Goal: Find specific page/section: Locate item on page

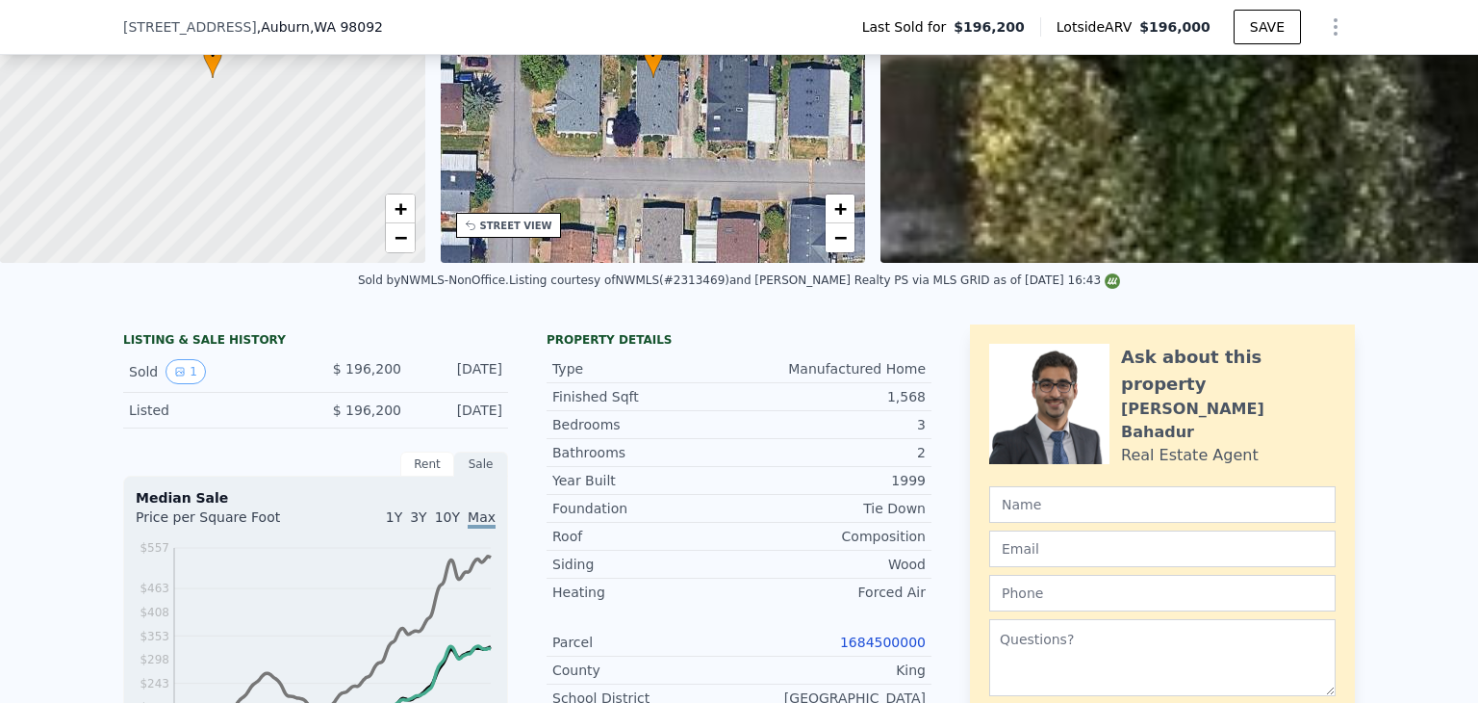
scroll to position [185, 0]
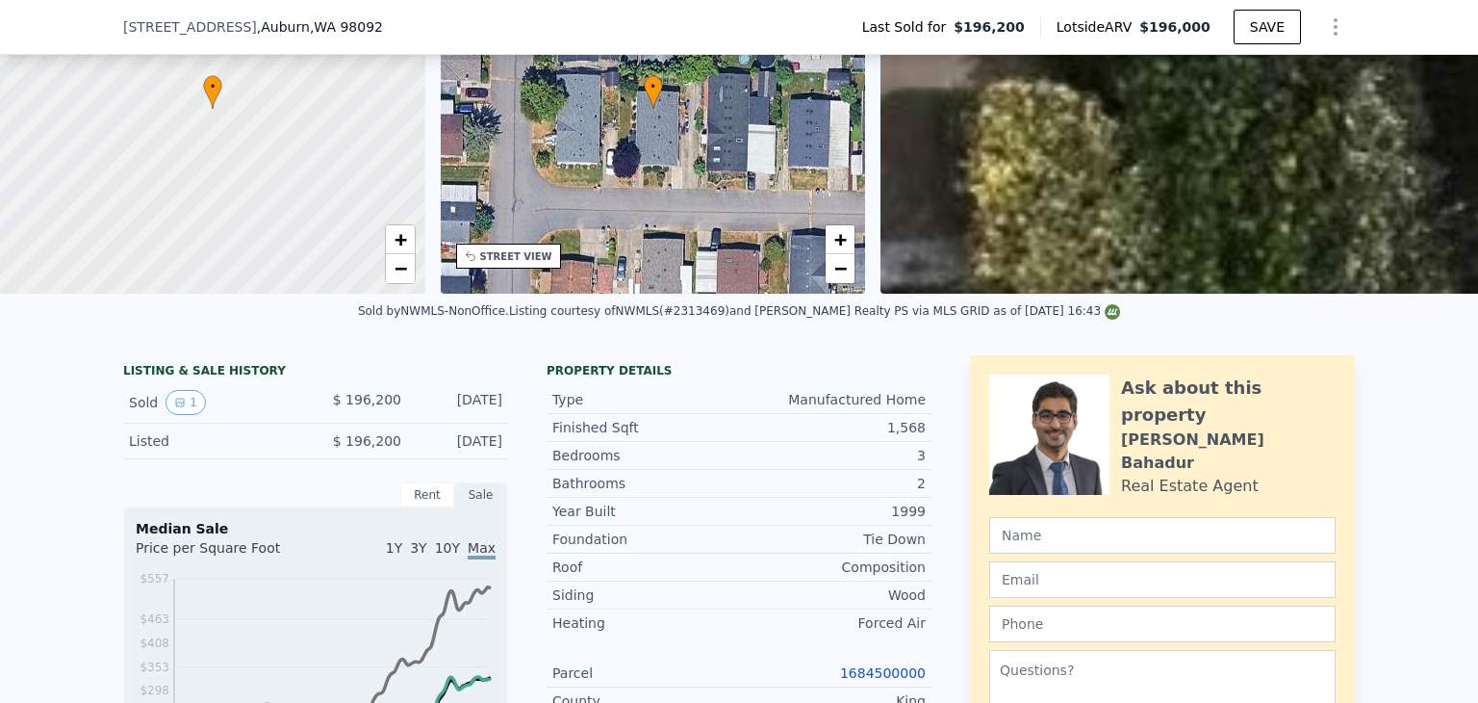
drag, startPoint x: 867, startPoint y: 446, endPoint x: 855, endPoint y: 451, distance: 13.8
drag, startPoint x: 855, startPoint y: 451, endPoint x: 1340, endPoint y: 324, distance: 501.4
click at [1340, 324] on div "Sold by NWMLS-NonOffice . Listing courtesy of NWMLS (#2313469) and Keller Willi…" at bounding box center [739, 317] width 1478 height 46
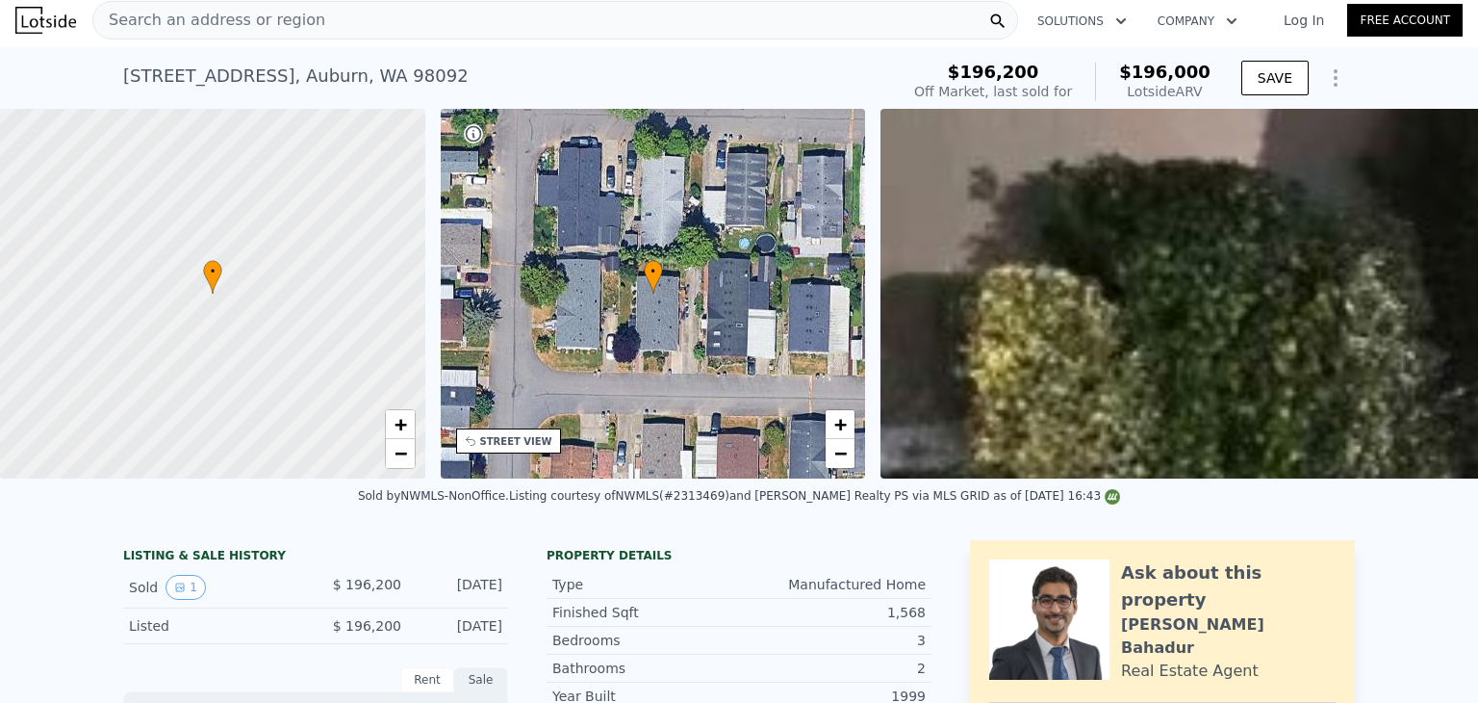
scroll to position [0, 0]
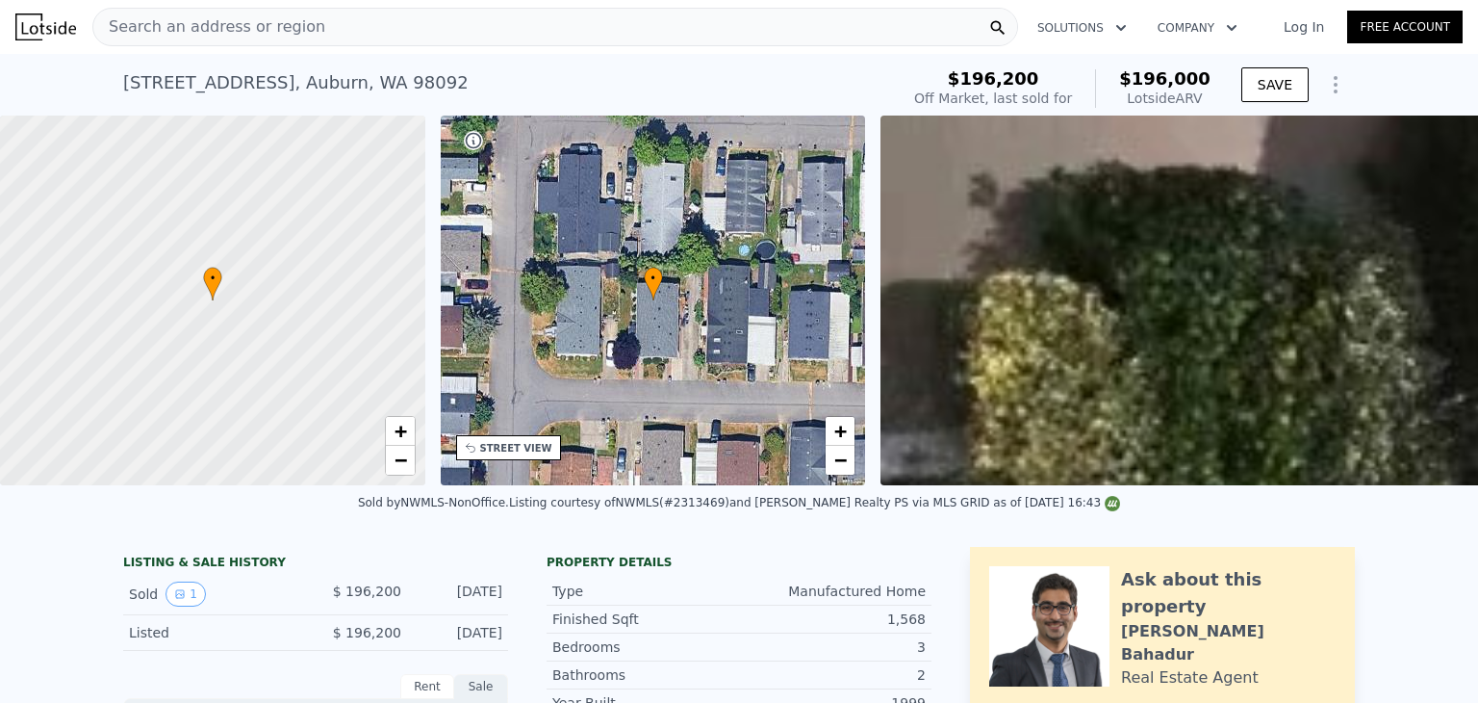
drag, startPoint x: 920, startPoint y: 336, endPoint x: 915, endPoint y: 352, distance: 17.1
drag, startPoint x: 915, startPoint y: 352, endPoint x: 762, endPoint y: 540, distance: 242.2
click at [762, 531] on div "Sold by NWMLS-NonOffice . Listing courtesy of NWMLS (#2313469) and Keller Willi…" at bounding box center [739, 508] width 1478 height 46
click at [128, 321] on div at bounding box center [213, 301] width 510 height 444
click at [132, 324] on div at bounding box center [213, 301] width 510 height 444
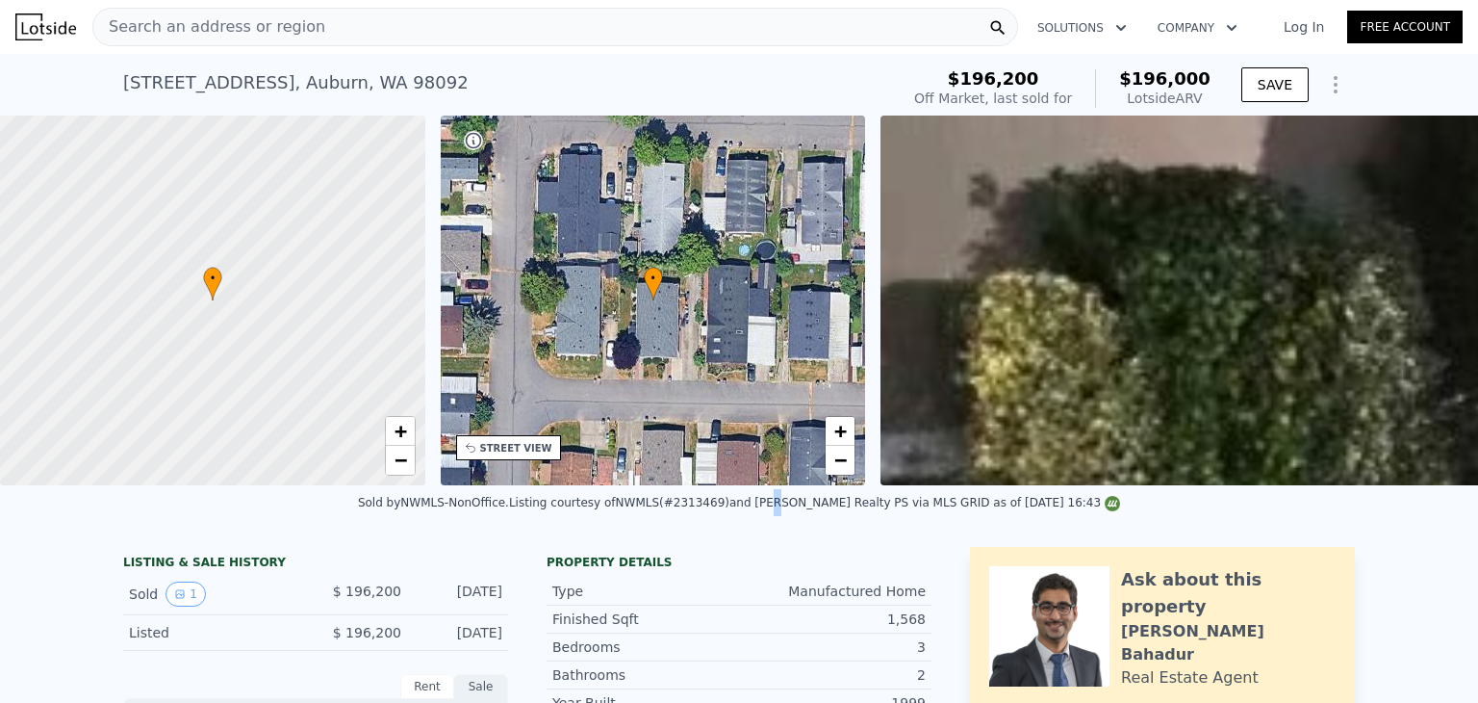
click at [141, 160] on div at bounding box center [213, 301] width 510 height 444
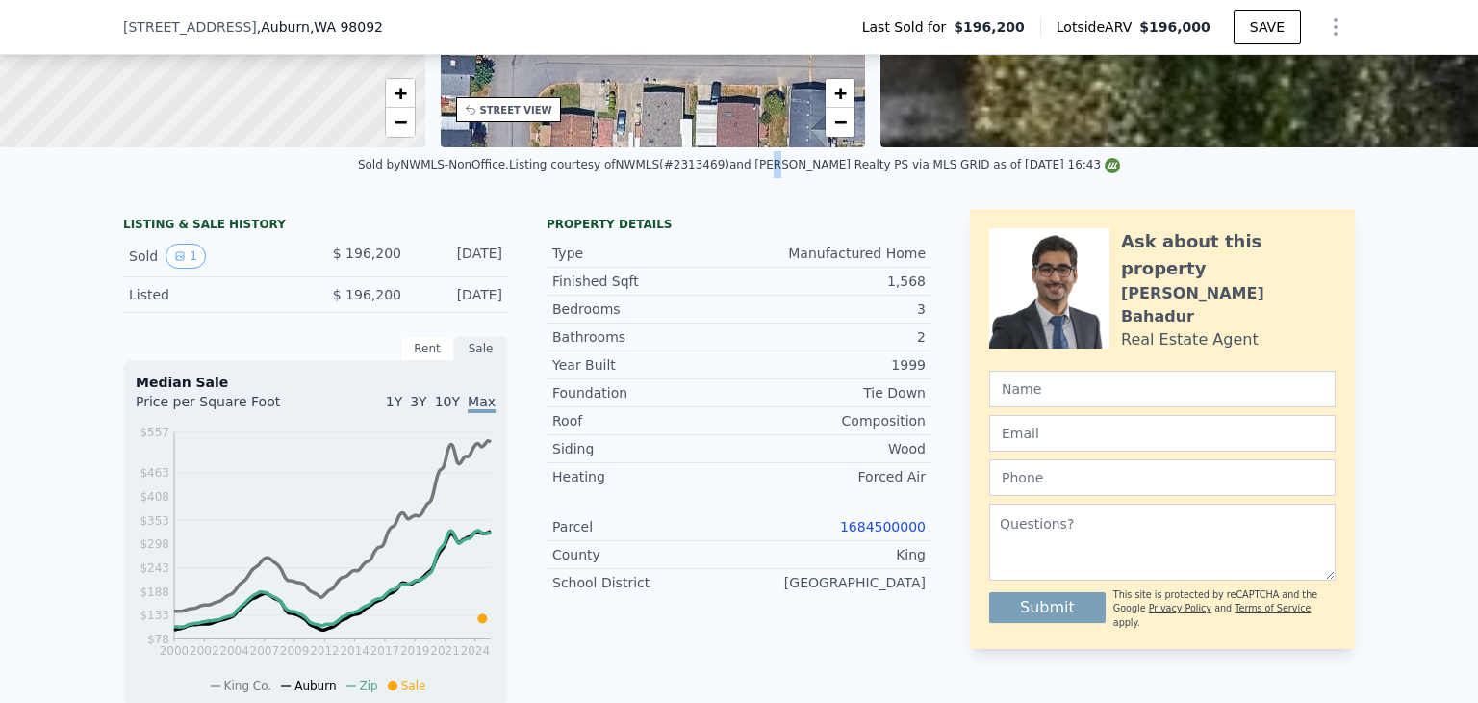
scroll to position [377, 0]
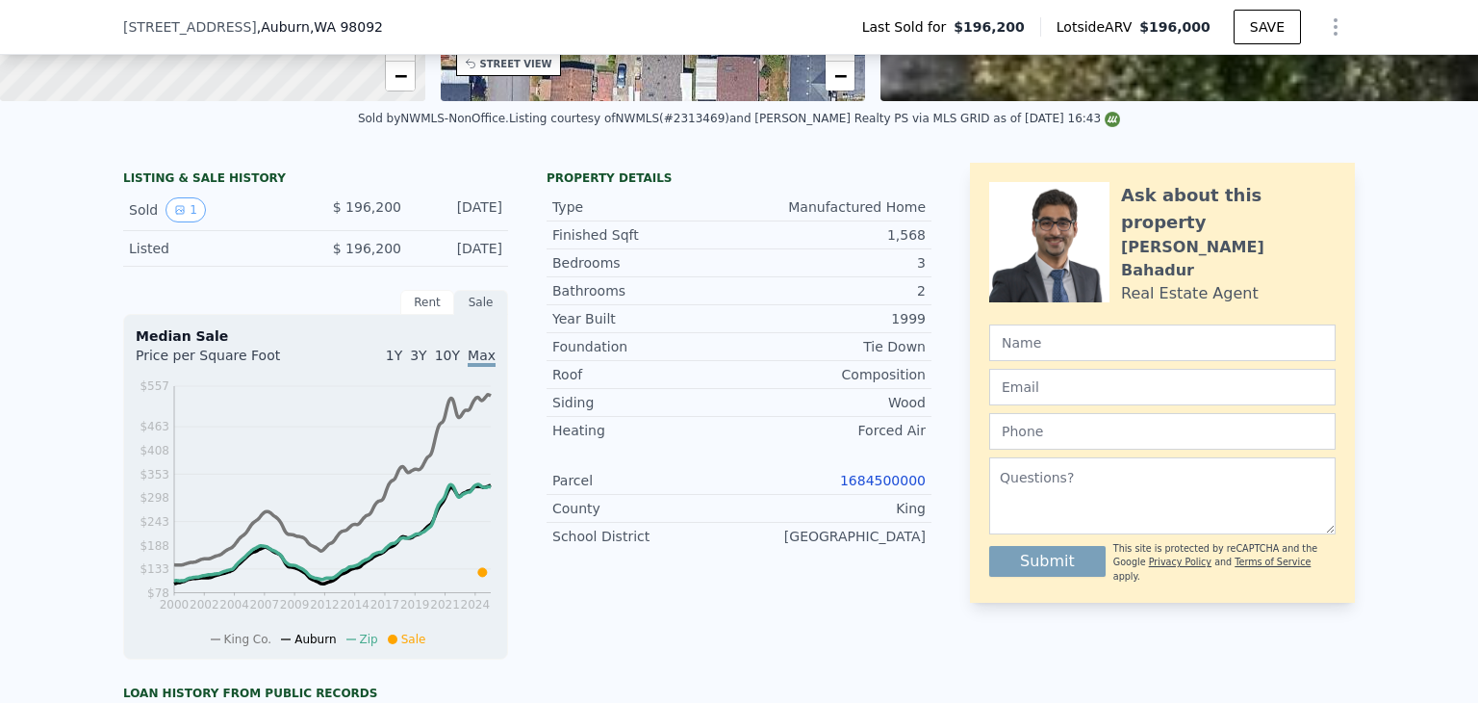
drag, startPoint x: 216, startPoint y: 320, endPoint x: 243, endPoint y: 337, distance: 32.4
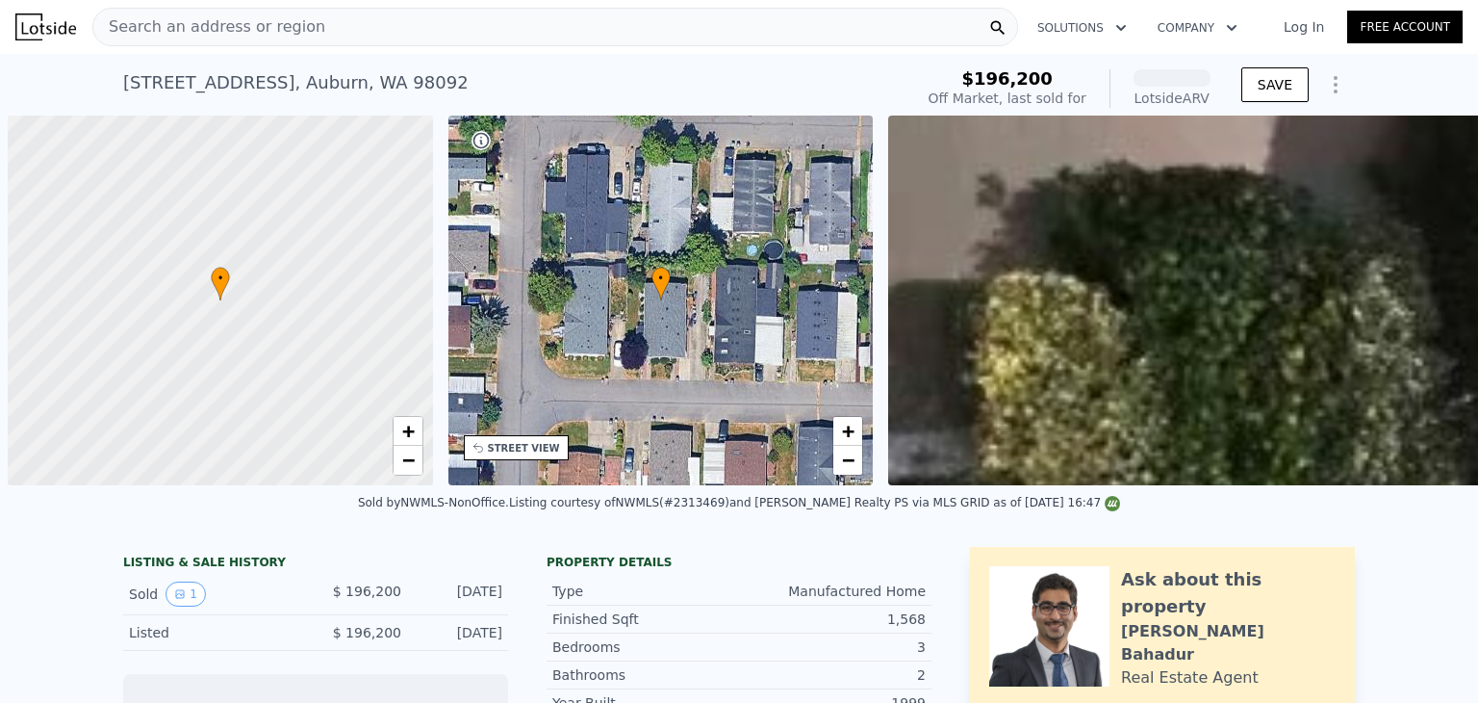
scroll to position [0, 8]
